Goal: Task Accomplishment & Management: Use online tool/utility

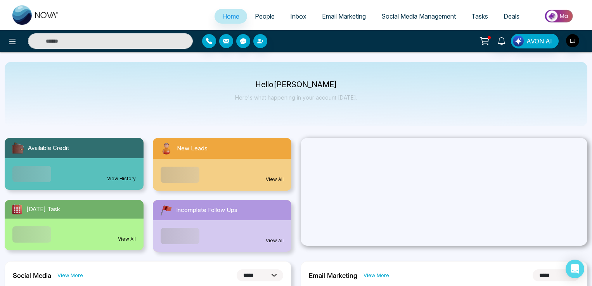
select select "*"
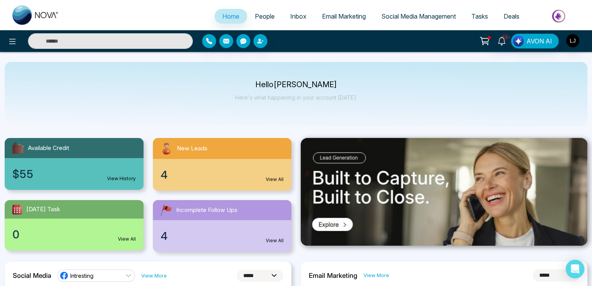
click at [112, 19] on ul "Home People Inbox Email Marketing Social Media Management Tasks Deals" at bounding box center [327, 16] width 521 height 21
click at [263, 18] on span "People" at bounding box center [265, 16] width 20 height 8
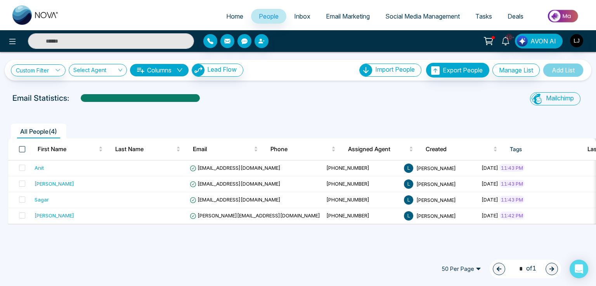
click at [22, 151] on span at bounding box center [22, 149] width 6 height 6
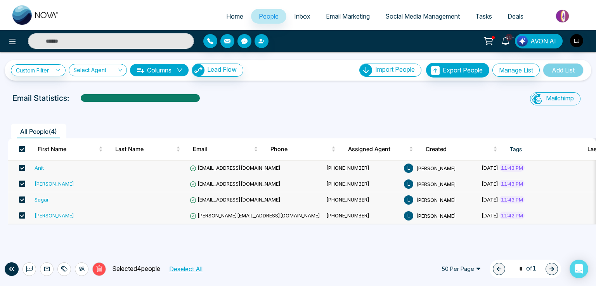
click at [278, 100] on div "Email Statistics:" at bounding box center [201, 98] width 378 height 12
click at [337, 10] on link "Email Marketing" at bounding box center [347, 16] width 59 height 15
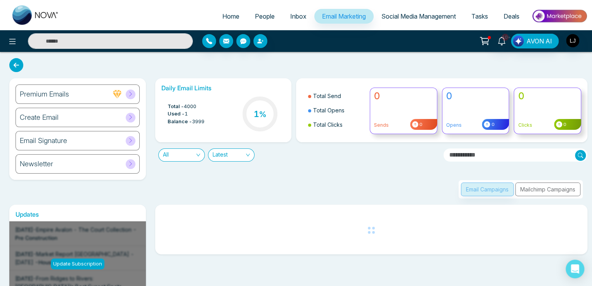
click at [545, 193] on button "Mailchimp Campaigns" at bounding box center [547, 190] width 65 height 14
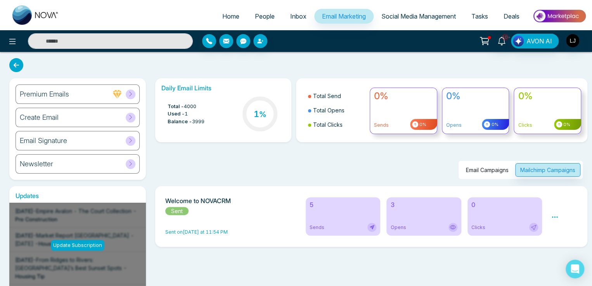
click at [555, 218] on icon at bounding box center [555, 217] width 6 height 1
click at [565, 239] on link "Analytics" at bounding box center [569, 240] width 23 height 7
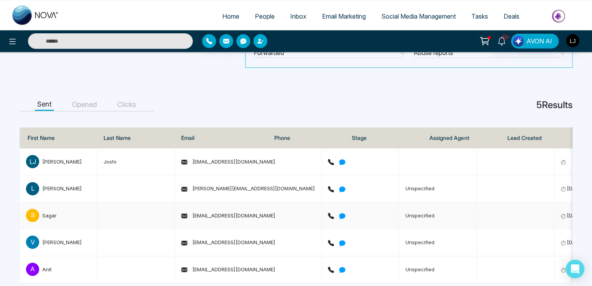
scroll to position [158, 0]
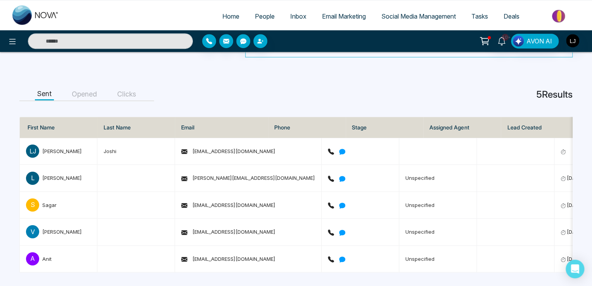
click at [82, 91] on button "Opened" at bounding box center [84, 94] width 30 height 12
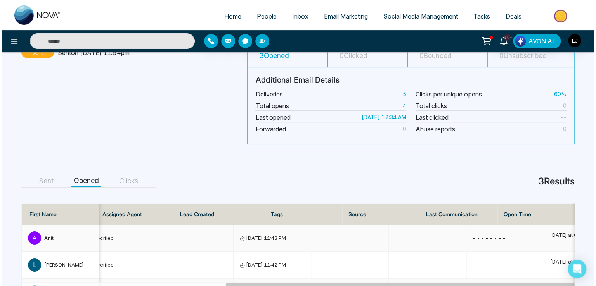
scroll to position [104, 0]
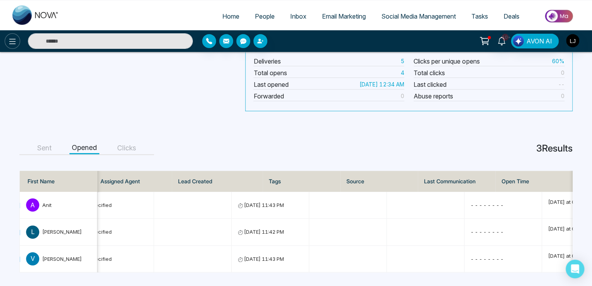
click at [8, 42] on icon at bounding box center [12, 41] width 9 height 9
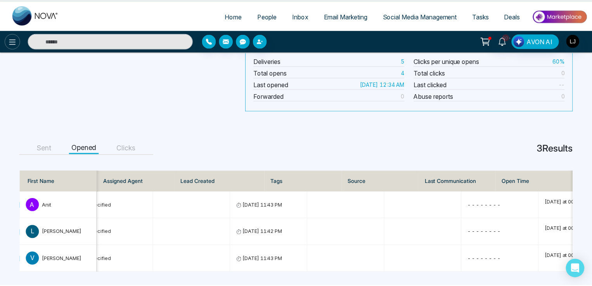
scroll to position [0, 323]
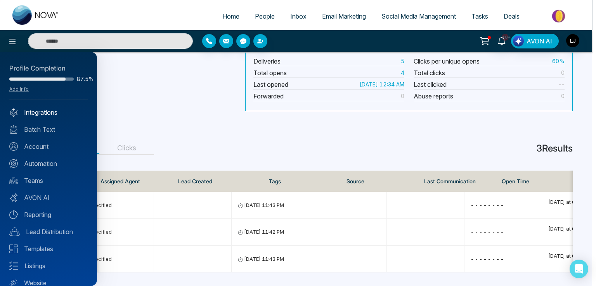
click at [35, 112] on link "Integrations" at bounding box center [48, 112] width 78 height 9
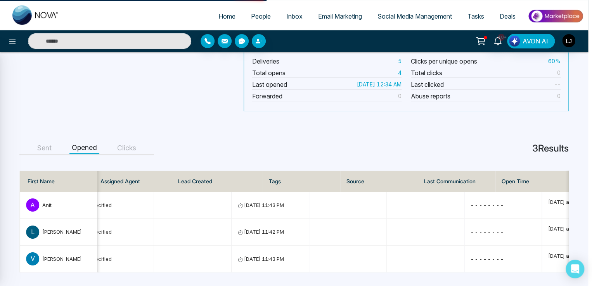
scroll to position [0, 319]
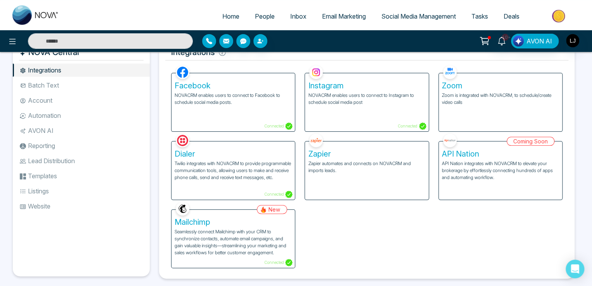
scroll to position [31, 0]
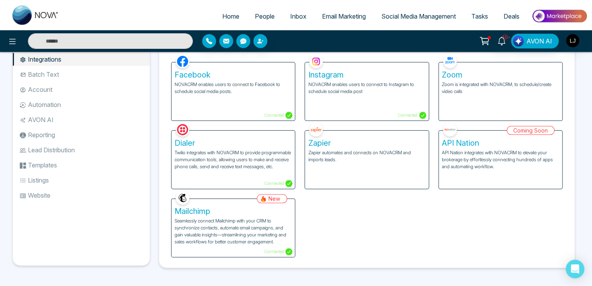
click at [227, 234] on p "Seamlessly connect Mailchimp with your CRM to synchronize contacts, automate em…" at bounding box center [233, 232] width 117 height 28
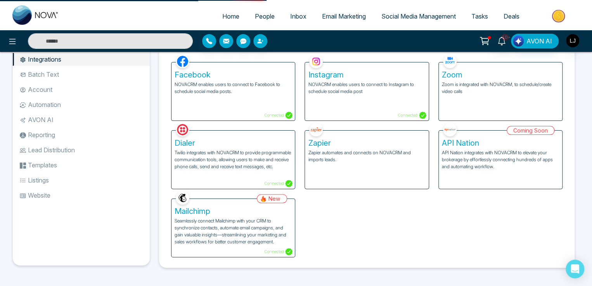
click at [217, 224] on p "Seamlessly connect Mailchimp with your CRM to synchronize contacts, automate em…" at bounding box center [233, 232] width 117 height 28
click at [240, 232] on p "Seamlessly connect Mailchimp with your CRM to synchronize contacts, automate em…" at bounding box center [233, 232] width 117 height 28
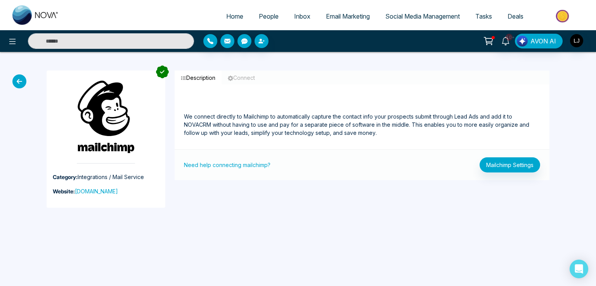
drag, startPoint x: 92, startPoint y: 85, endPoint x: 103, endPoint y: 83, distance: 11.5
click at [103, 83] on img at bounding box center [106, 122] width 58 height 84
click at [497, 163] on button "Mailchimp Settings" at bounding box center [510, 165] width 61 height 15
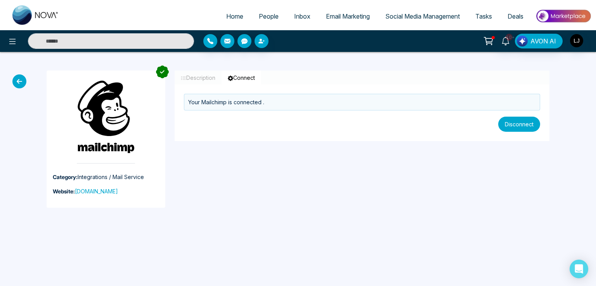
click at [532, 119] on button "Disconnect" at bounding box center [519, 124] width 42 height 15
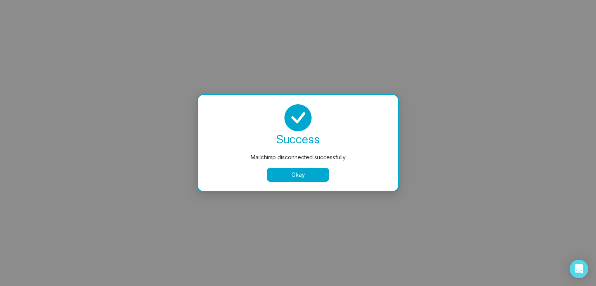
click at [296, 175] on button "Okay" at bounding box center [298, 175] width 62 height 14
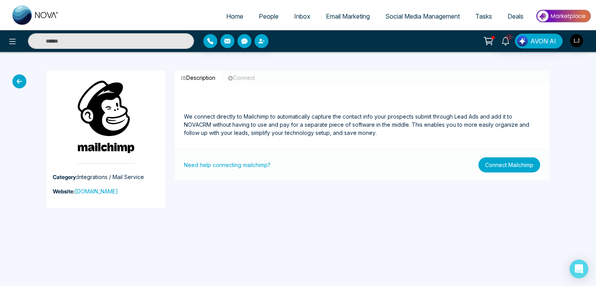
click at [494, 166] on button "Connect Mailchimp" at bounding box center [509, 165] width 62 height 15
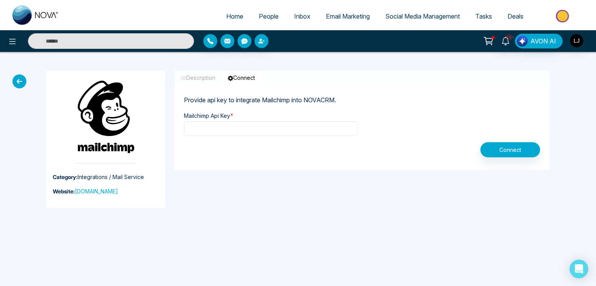
click at [243, 131] on input "text" at bounding box center [270, 128] width 173 height 15
click at [501, 144] on button "Connect" at bounding box center [510, 149] width 60 height 15
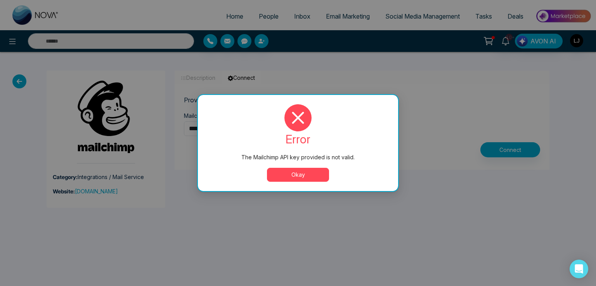
click at [284, 168] on button "Okay" at bounding box center [298, 175] width 62 height 14
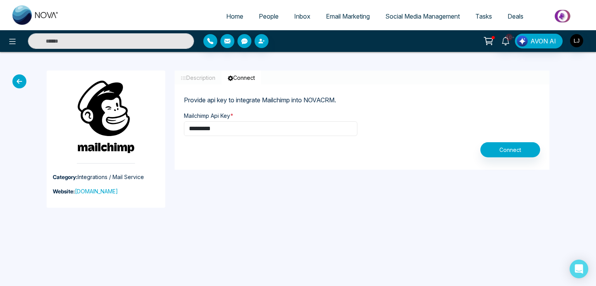
drag, startPoint x: 230, startPoint y: 127, endPoint x: 152, endPoint y: 132, distance: 78.5
click at [152, 132] on div "Category: Integrations / Mail Service Website: mailchimp.com Description Connec…" at bounding box center [298, 139] width 512 height 175
paste input "**********"
type input "**********"
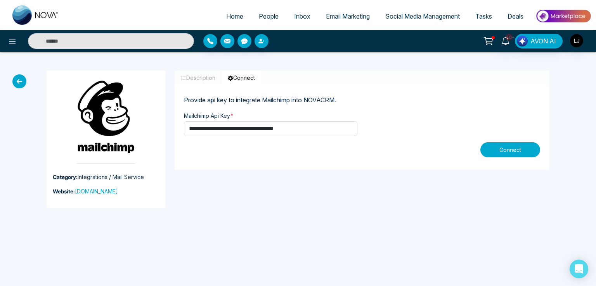
click at [512, 143] on button "Connect" at bounding box center [510, 149] width 60 height 15
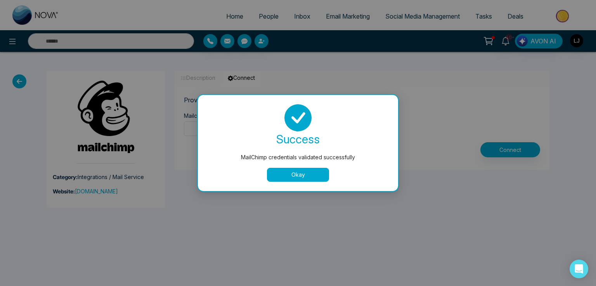
click at [287, 178] on button "Okay" at bounding box center [298, 175] width 62 height 14
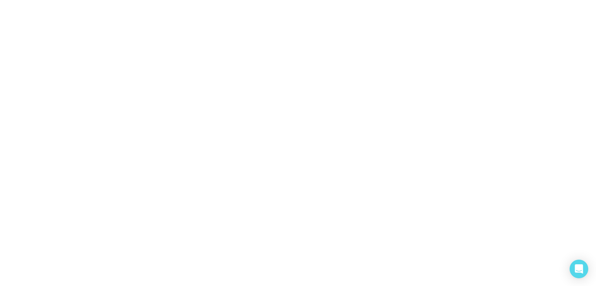
click at [209, 121] on body at bounding box center [298, 143] width 596 height 286
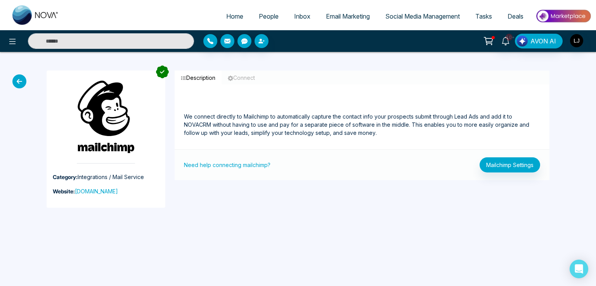
click at [260, 14] on span "People" at bounding box center [269, 16] width 20 height 8
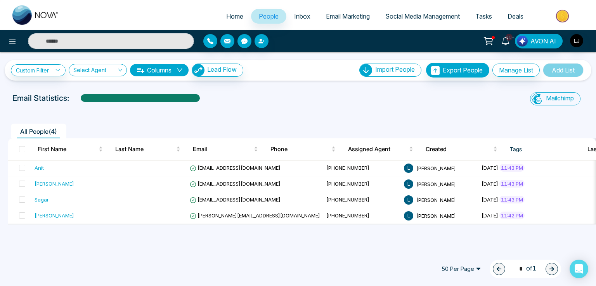
click at [417, 18] on span "Social Media Management" at bounding box center [422, 16] width 74 height 8
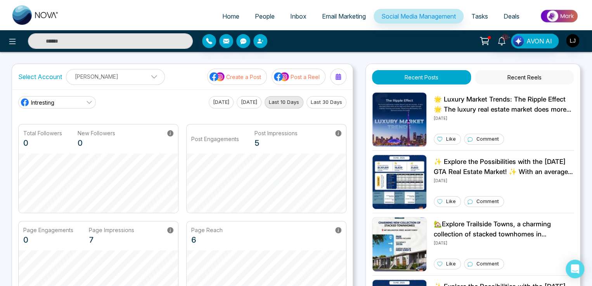
click at [82, 104] on link "Intresting" at bounding box center [57, 102] width 78 height 12
click at [73, 138] on span "Lokesh Avinash Joshi" at bounding box center [79, 137] width 88 height 9
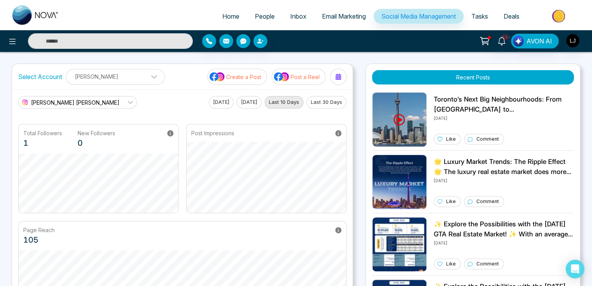
click at [293, 73] on p "Post a Reel" at bounding box center [305, 77] width 29 height 8
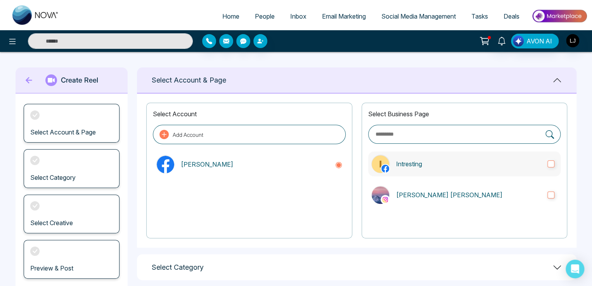
click at [419, 162] on p "Intresting" at bounding box center [468, 163] width 145 height 9
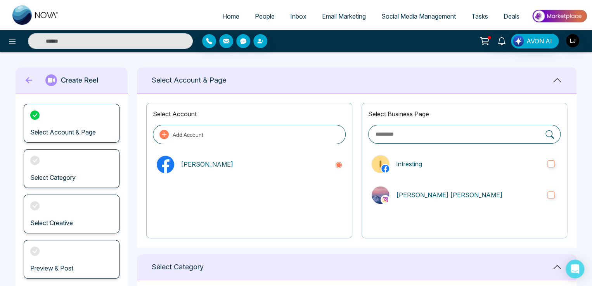
drag, startPoint x: 419, startPoint y: 174, endPoint x: 421, endPoint y: 181, distance: 7.2
click at [419, 174] on label "Intresting" at bounding box center [464, 164] width 192 height 25
click at [424, 192] on p "Lokesh Avinash Joshi" at bounding box center [468, 195] width 145 height 9
click at [424, 173] on label "Intresting" at bounding box center [464, 164] width 192 height 25
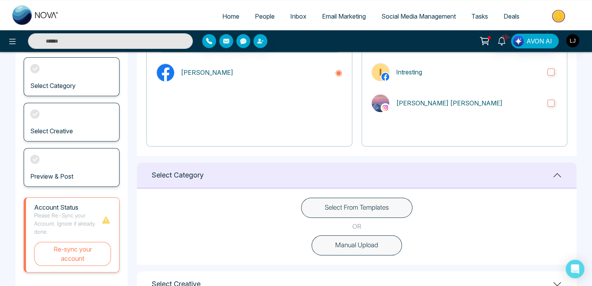
scroll to position [116, 0]
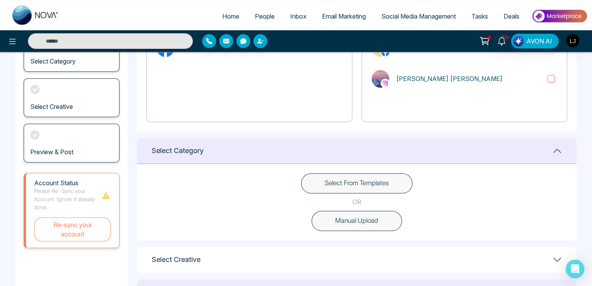
click at [338, 185] on button "Select From Templates" at bounding box center [356, 183] width 111 height 20
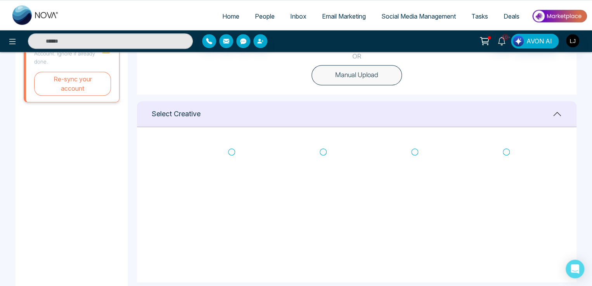
scroll to position [272, 0]
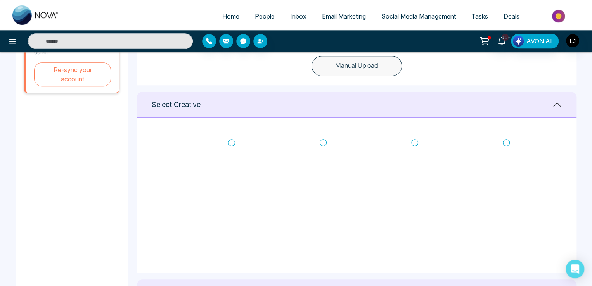
click at [231, 142] on icon at bounding box center [231, 143] width 7 height 8
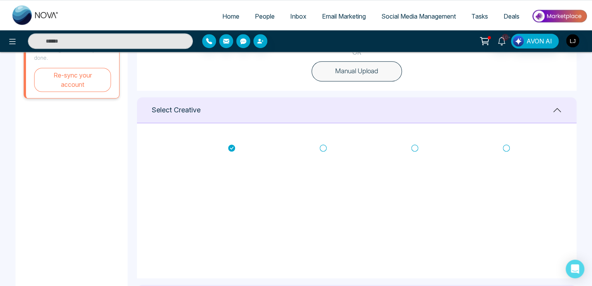
scroll to position [263, 0]
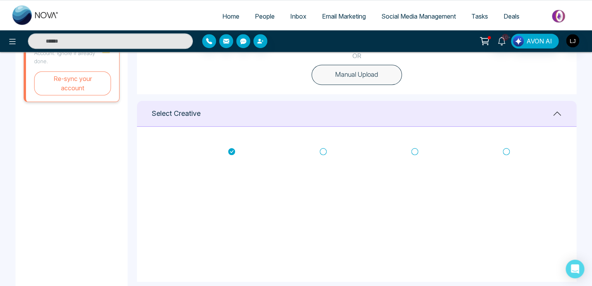
click at [322, 149] on icon at bounding box center [323, 152] width 7 height 8
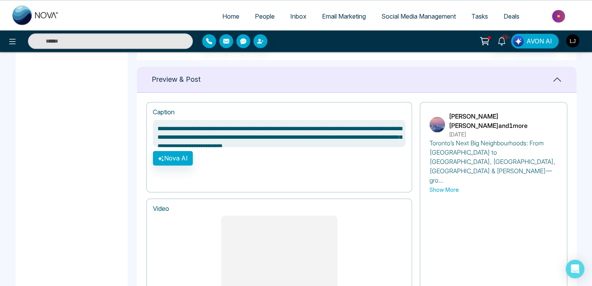
scroll to position [495, 0]
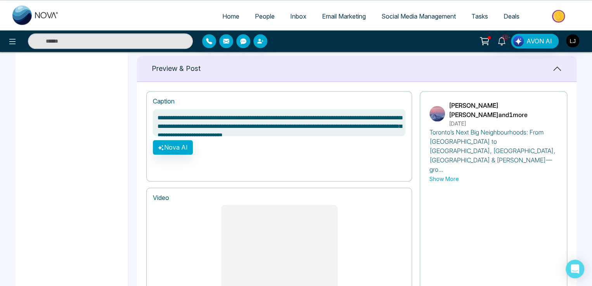
type textarea "**********"
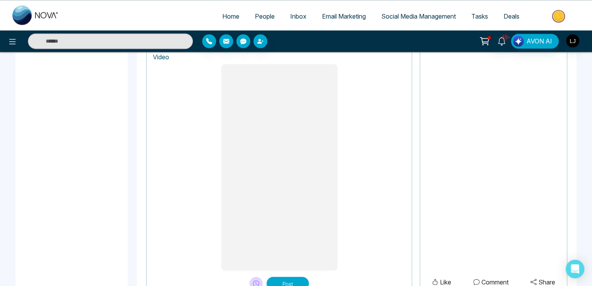
scroll to position [651, 0]
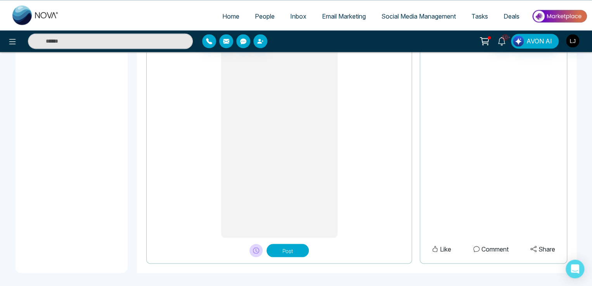
click at [283, 246] on button "Post" at bounding box center [288, 250] width 42 height 13
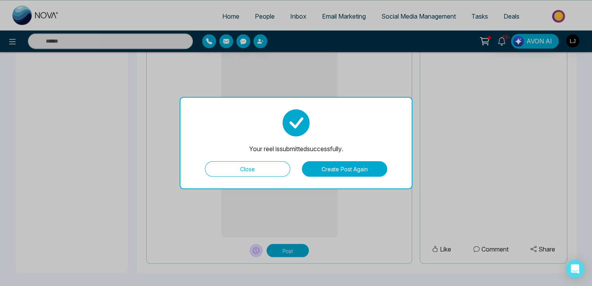
click at [254, 163] on button "Close" at bounding box center [247, 169] width 85 height 16
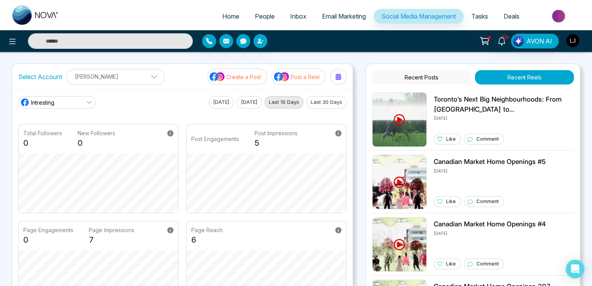
click at [239, 76] on p "Create a Post" at bounding box center [243, 77] width 35 height 8
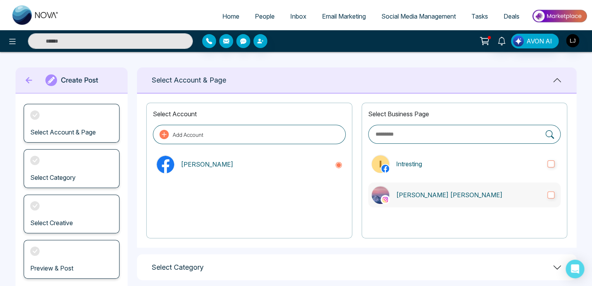
drag, startPoint x: 407, startPoint y: 165, endPoint x: 415, endPoint y: 187, distance: 23.3
click at [408, 167] on p "Intresting" at bounding box center [468, 163] width 145 height 9
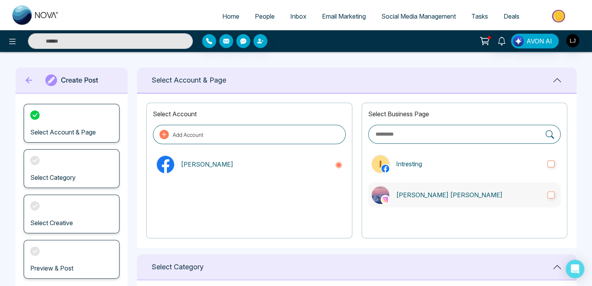
click at [416, 191] on p "Lokesh Avinash Joshi" at bounding box center [468, 195] width 145 height 9
